Goal: Check status: Check status

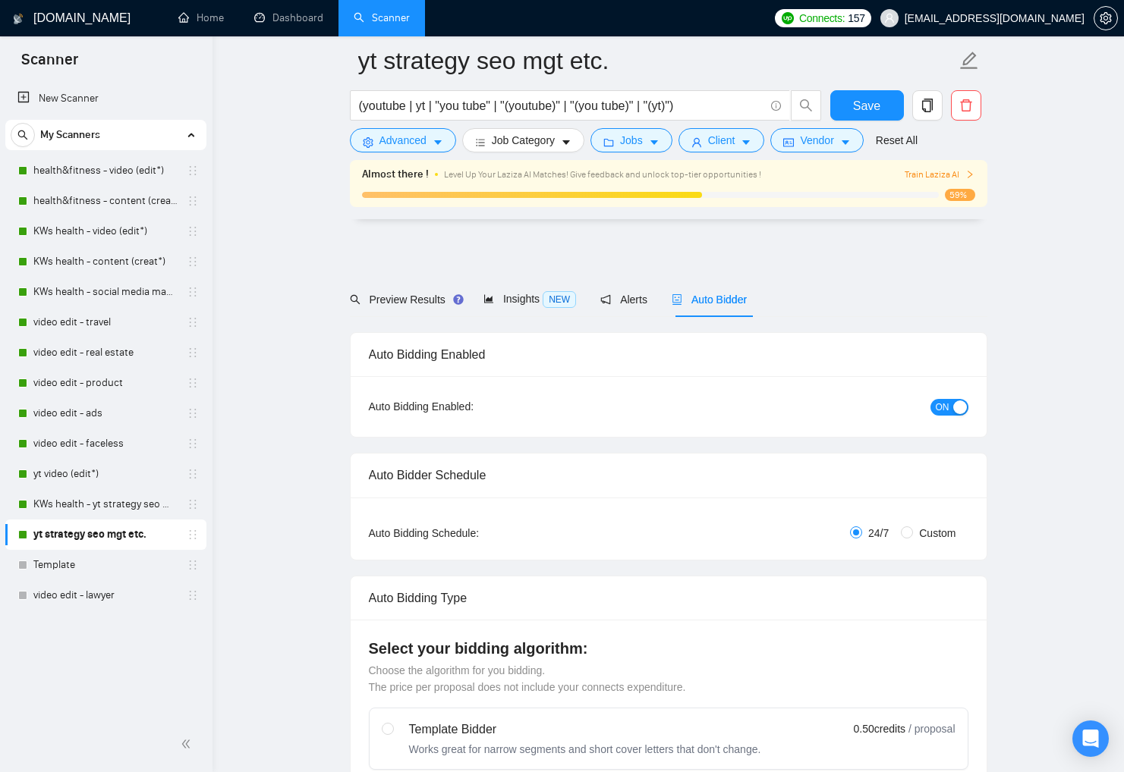
scroll to position [3465, 0]
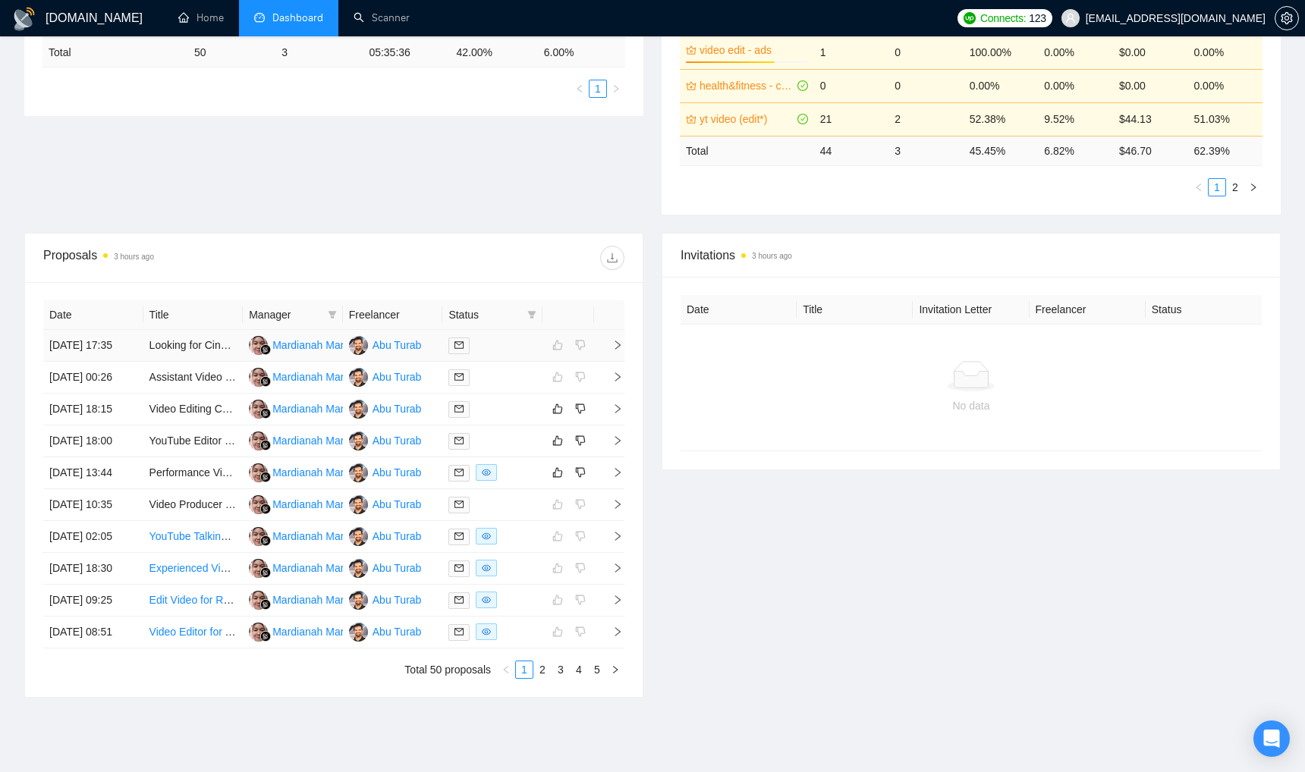
scroll to position [389, 0]
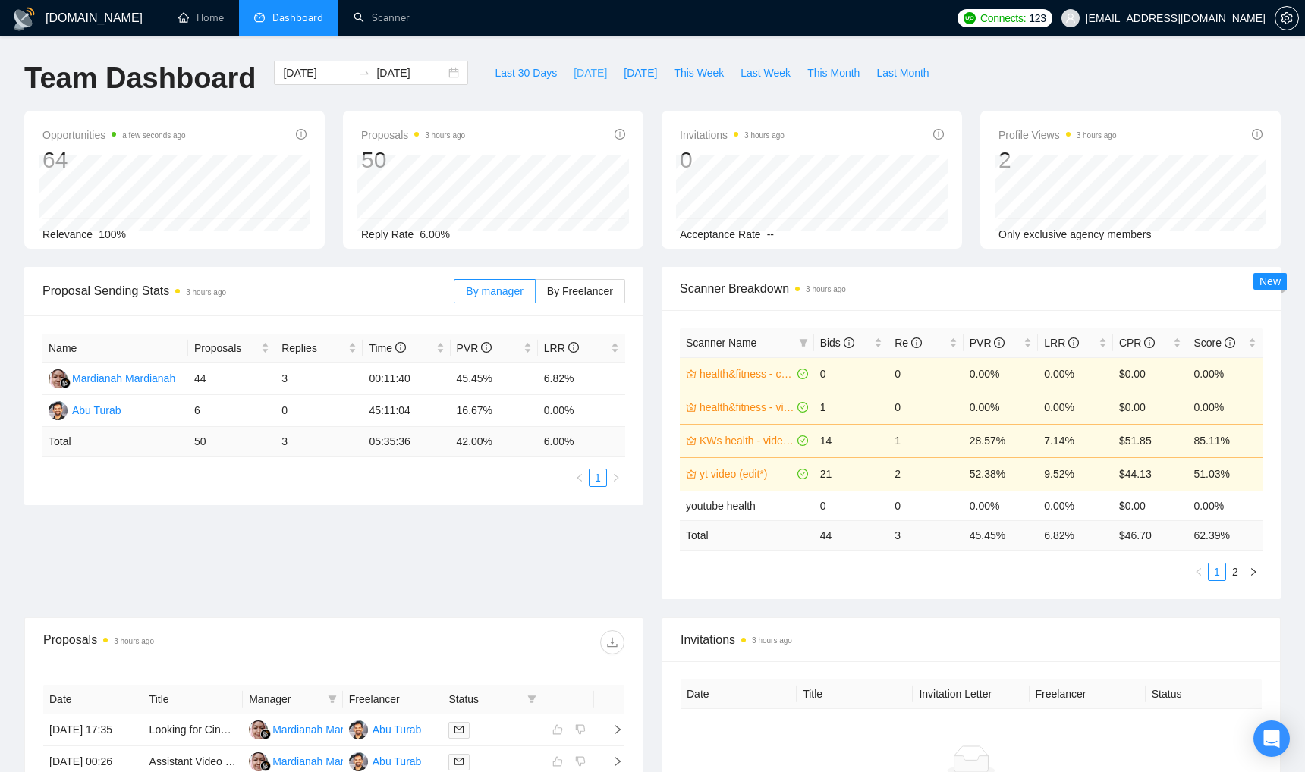
click at [587, 68] on span "[DATE]" at bounding box center [590, 72] width 33 height 17
type input "2025-09-10"
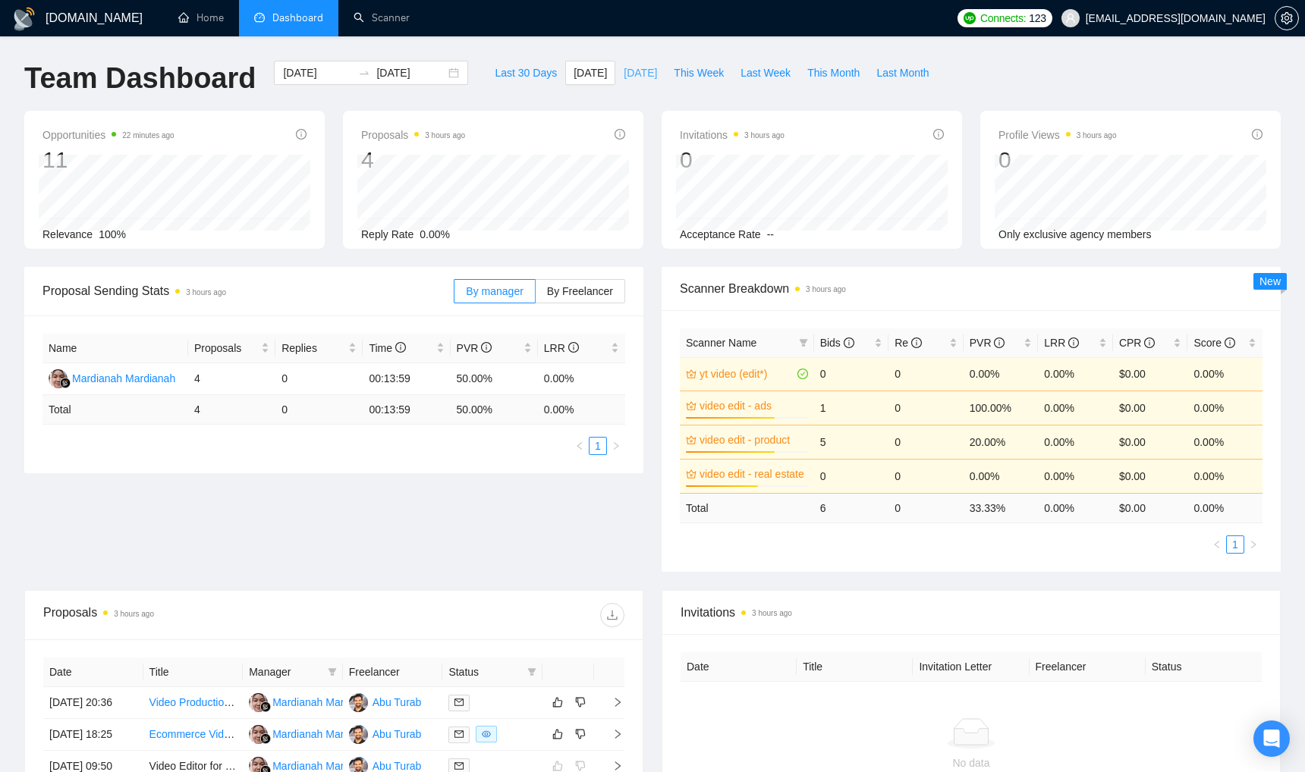
click at [624, 74] on span "Yesterday" at bounding box center [640, 72] width 33 height 17
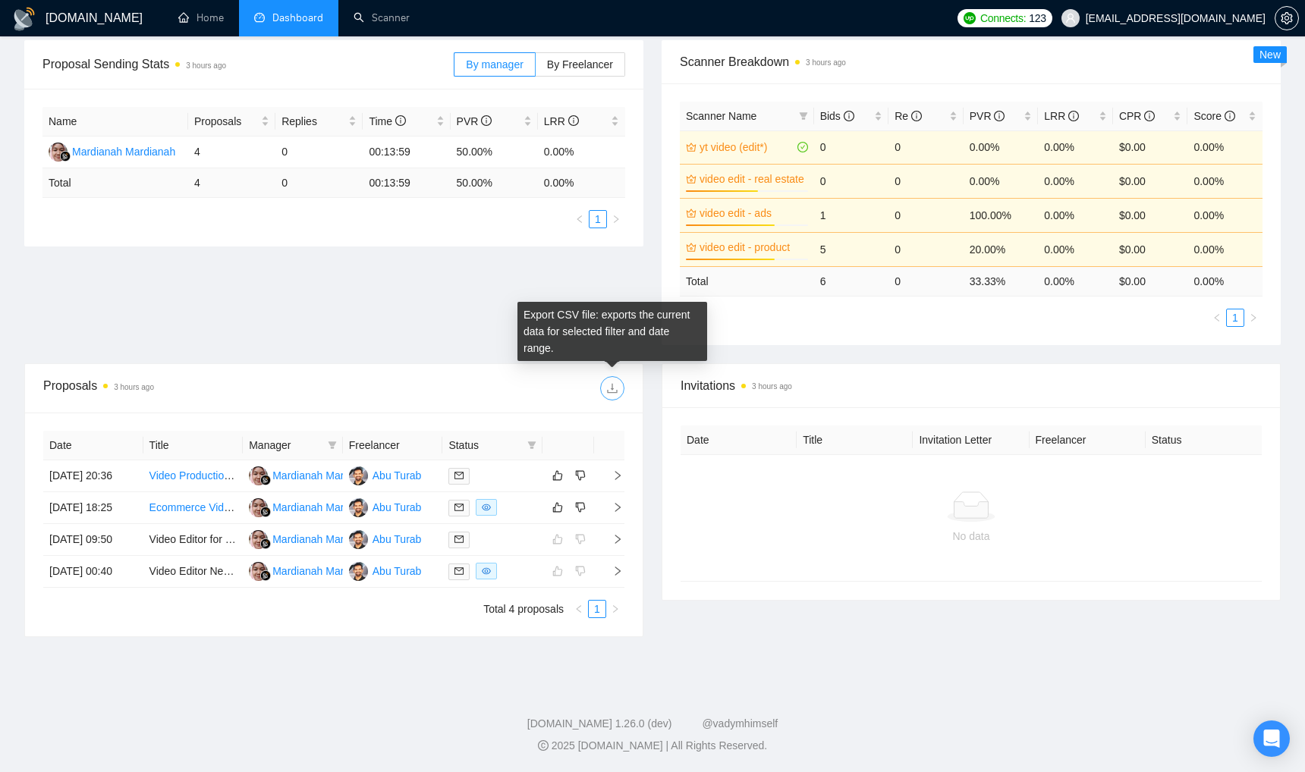
scroll to position [282, 0]
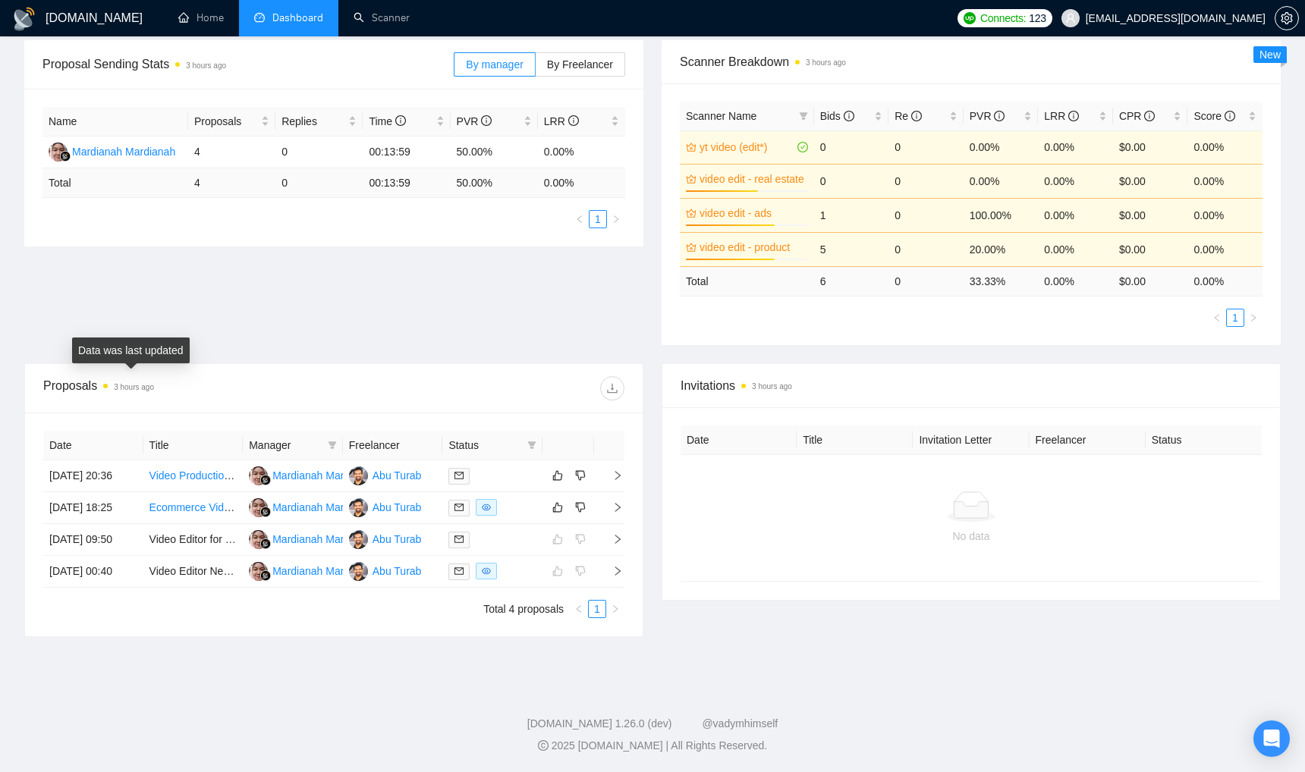
click at [133, 383] on time "3 hours ago" at bounding box center [134, 387] width 40 height 8
click at [80, 376] on div "Proposals 3 hours ago" at bounding box center [188, 388] width 291 height 24
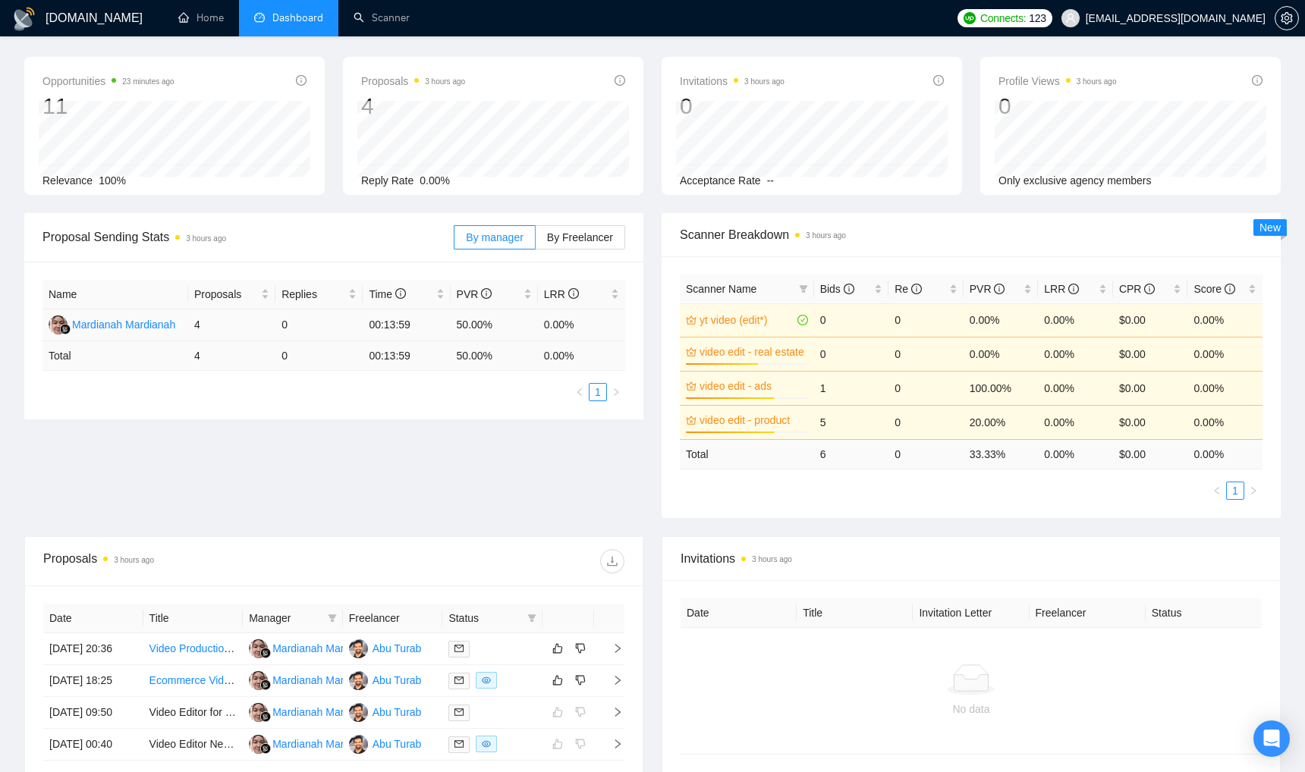
scroll to position [0, 0]
